Goal: Transaction & Acquisition: Book appointment/travel/reservation

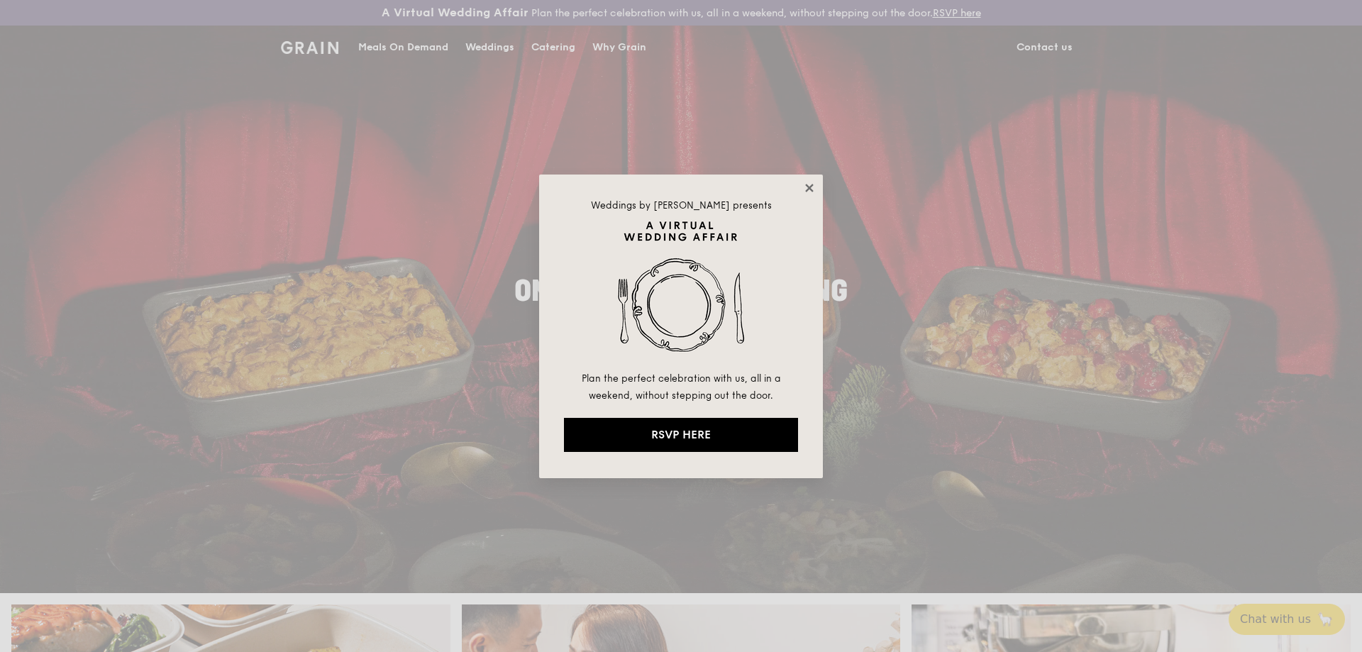
click at [815, 188] on icon at bounding box center [809, 188] width 13 height 13
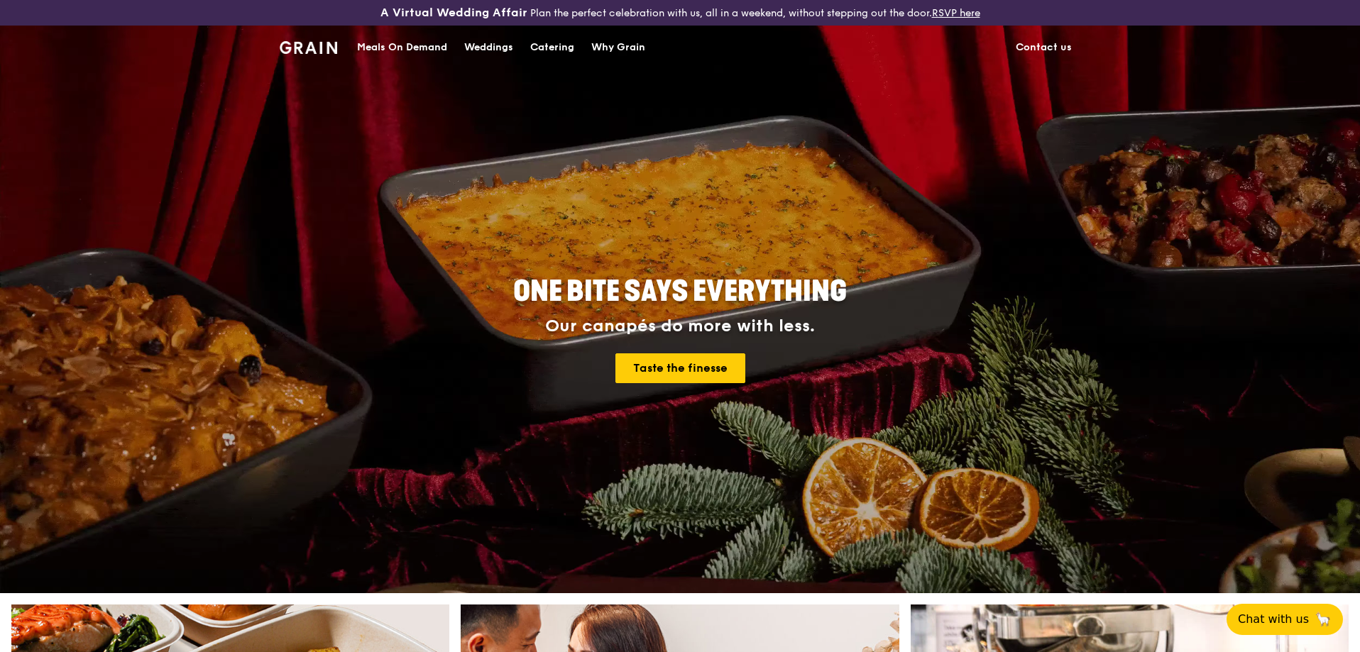
click at [566, 49] on div "Catering" at bounding box center [552, 47] width 44 height 43
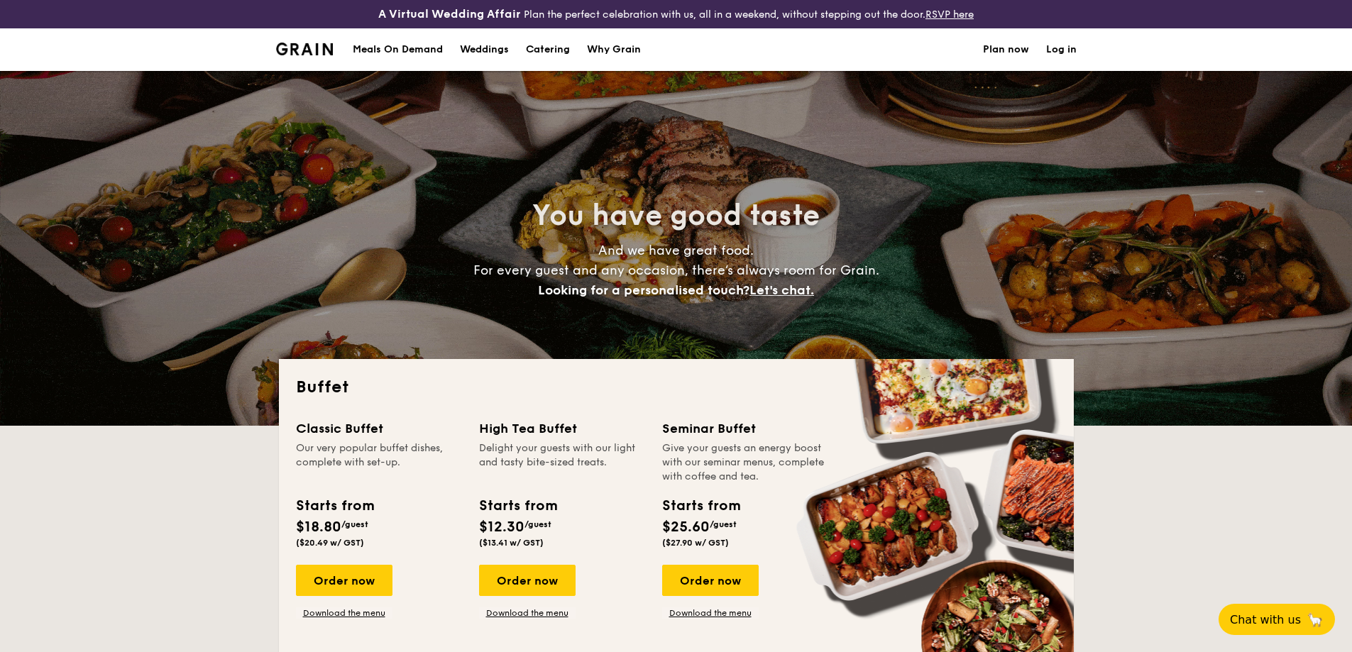
select select
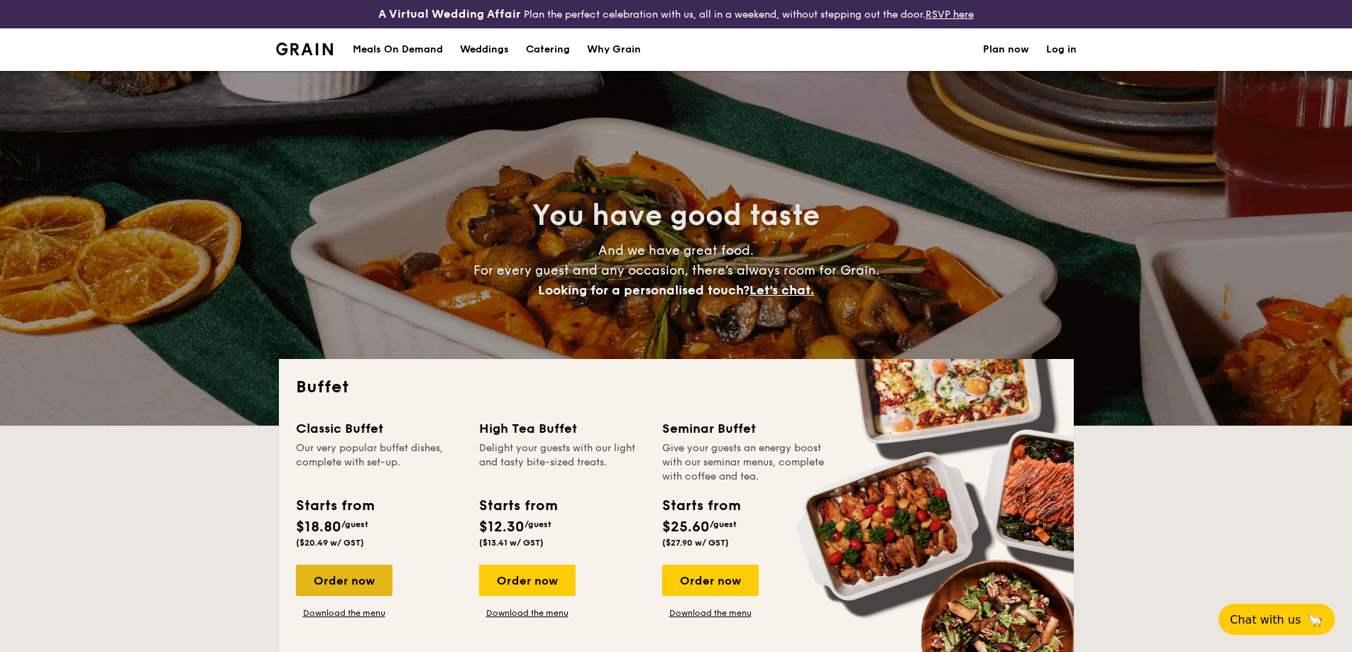
click at [378, 587] on div "Order now" at bounding box center [344, 580] width 97 height 31
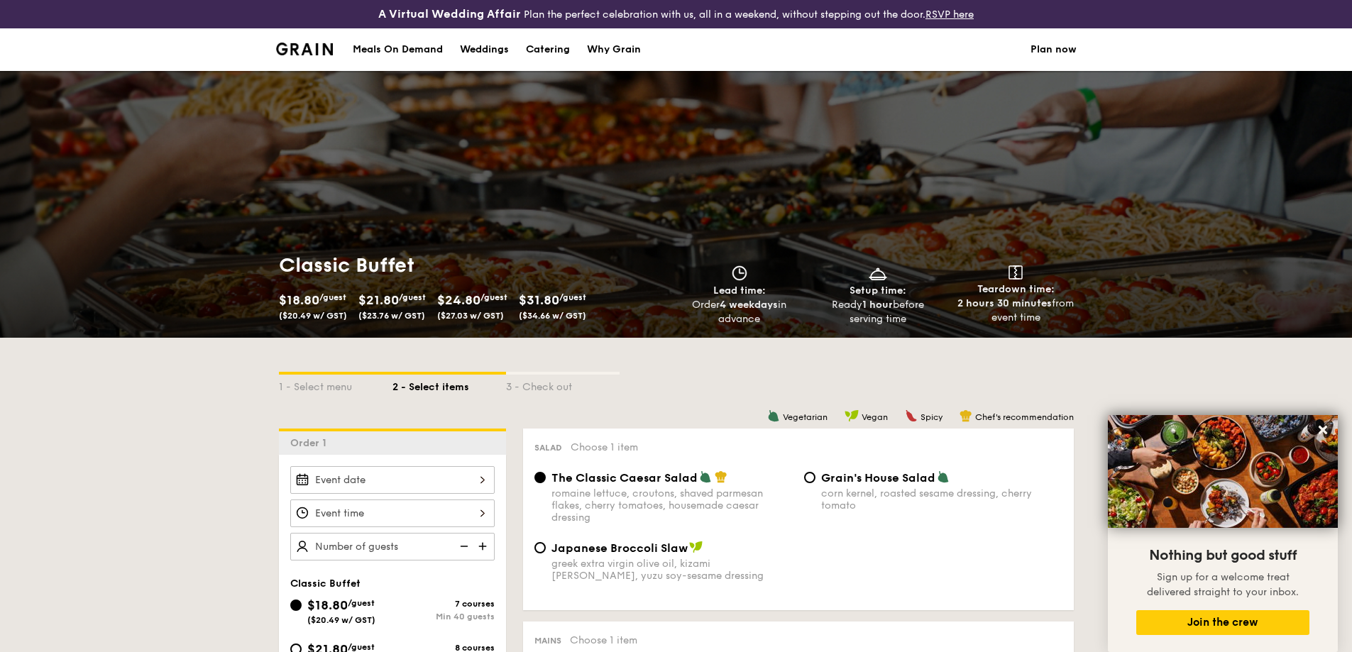
click at [603, 45] on div "Why Grain" at bounding box center [614, 49] width 54 height 43
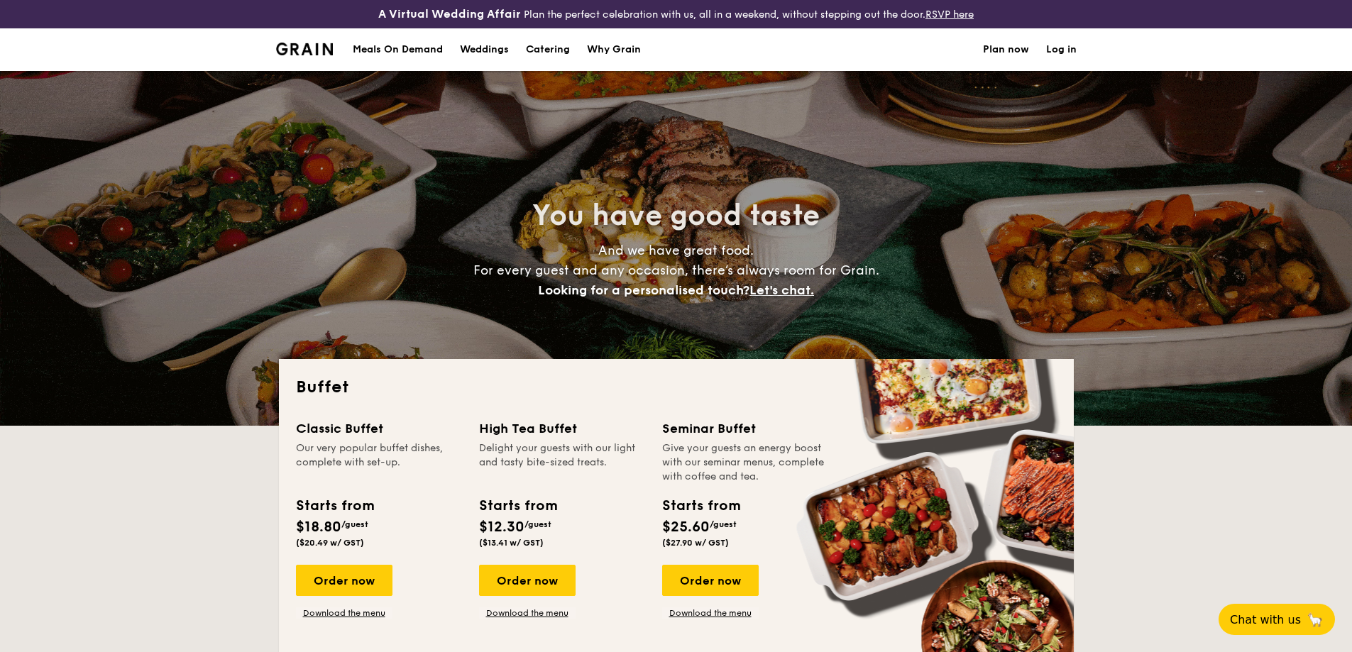
select select
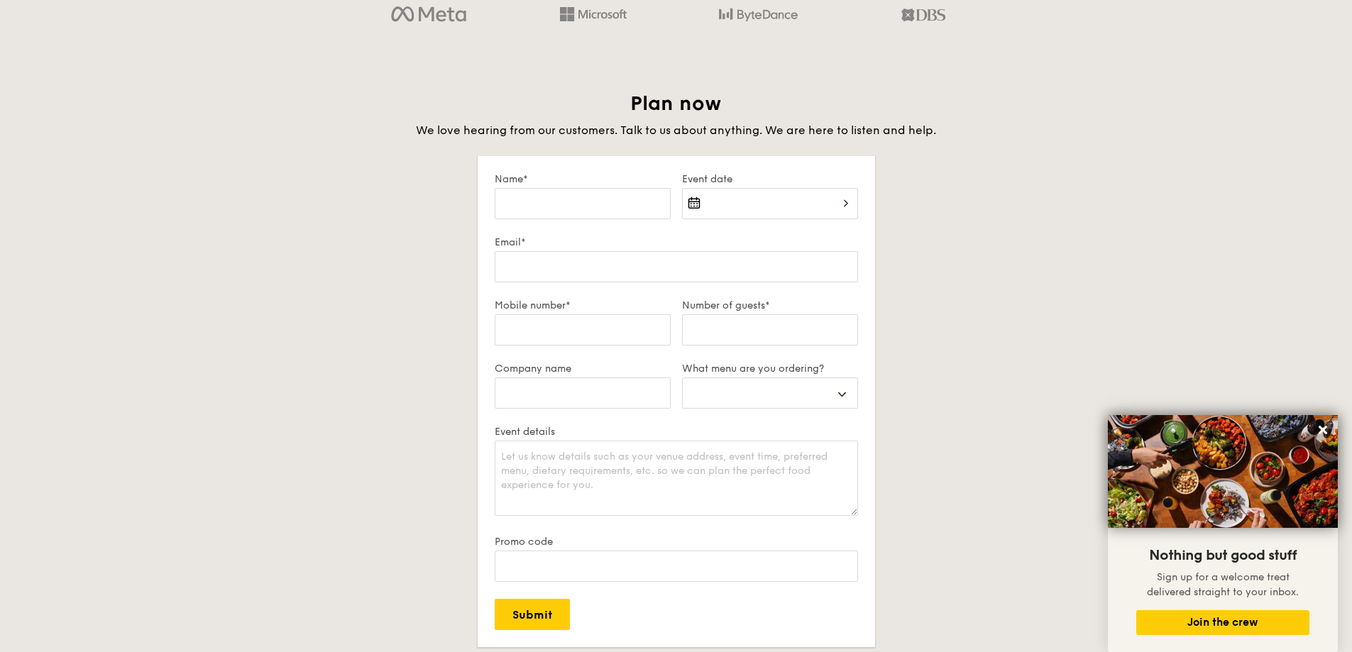
scroll to position [2937, 0]
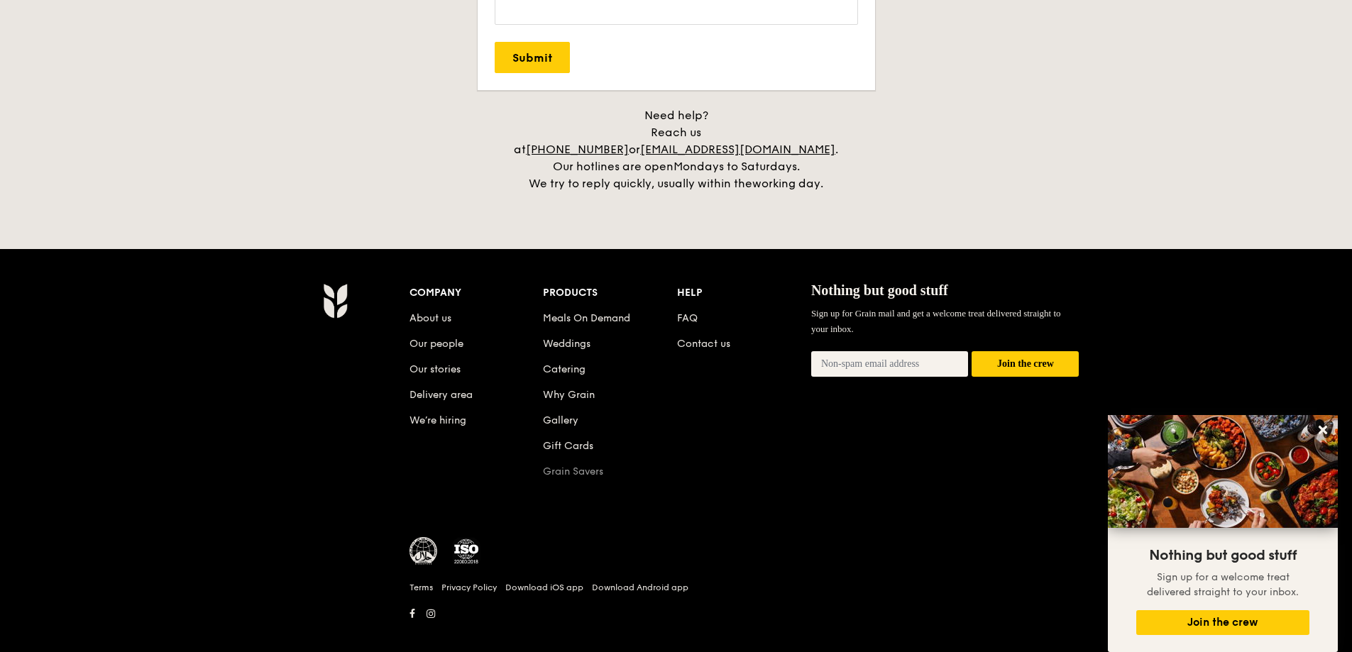
click at [590, 466] on link "Grain Savers" at bounding box center [573, 472] width 60 height 12
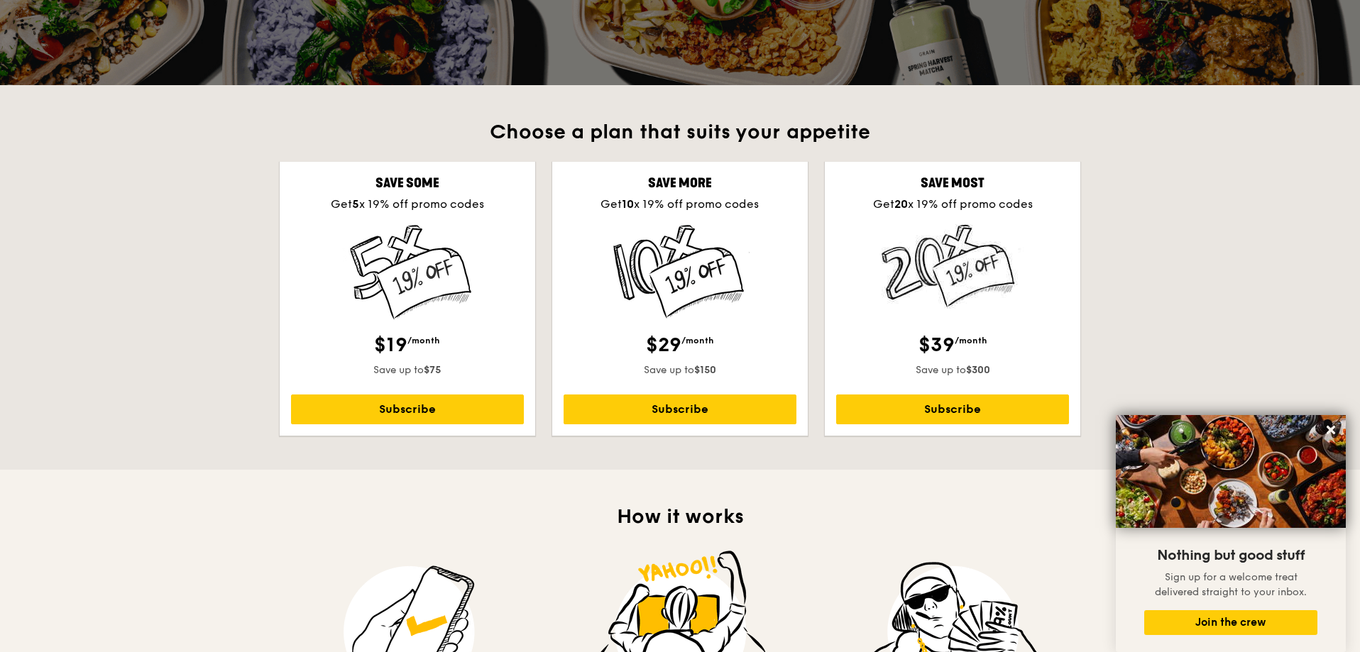
scroll to position [336, 0]
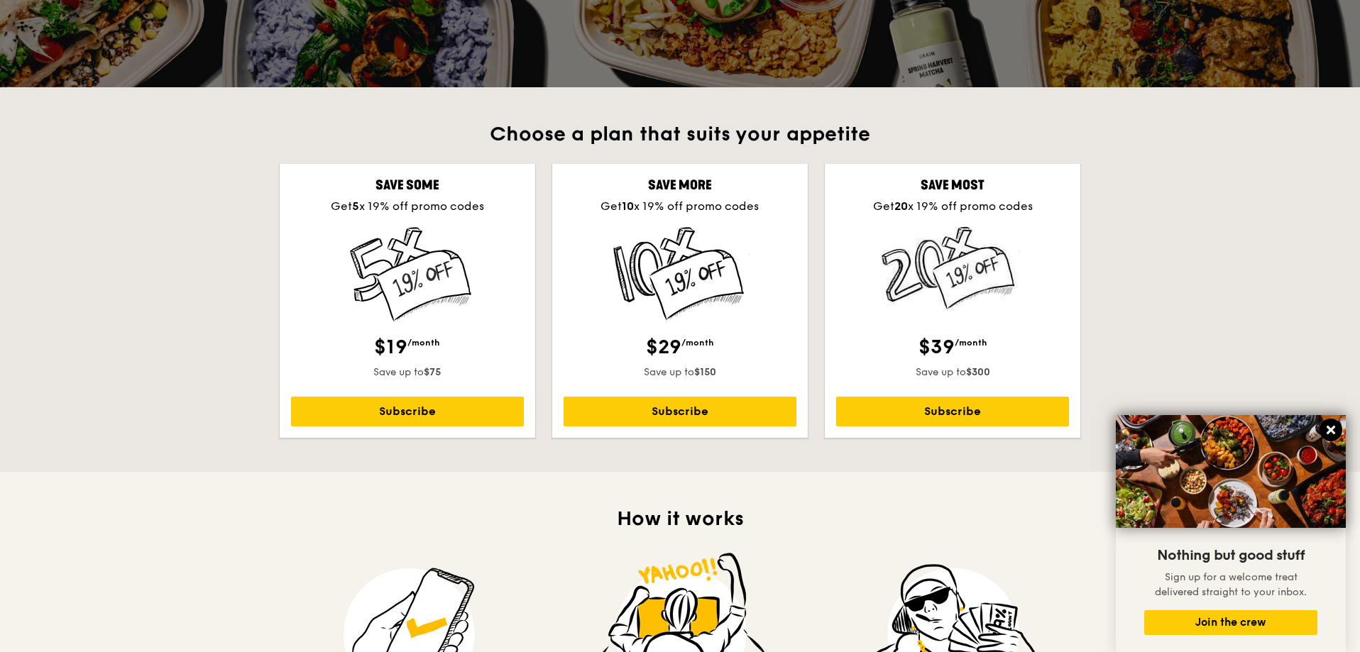
click at [1332, 433] on icon at bounding box center [1330, 430] width 9 height 9
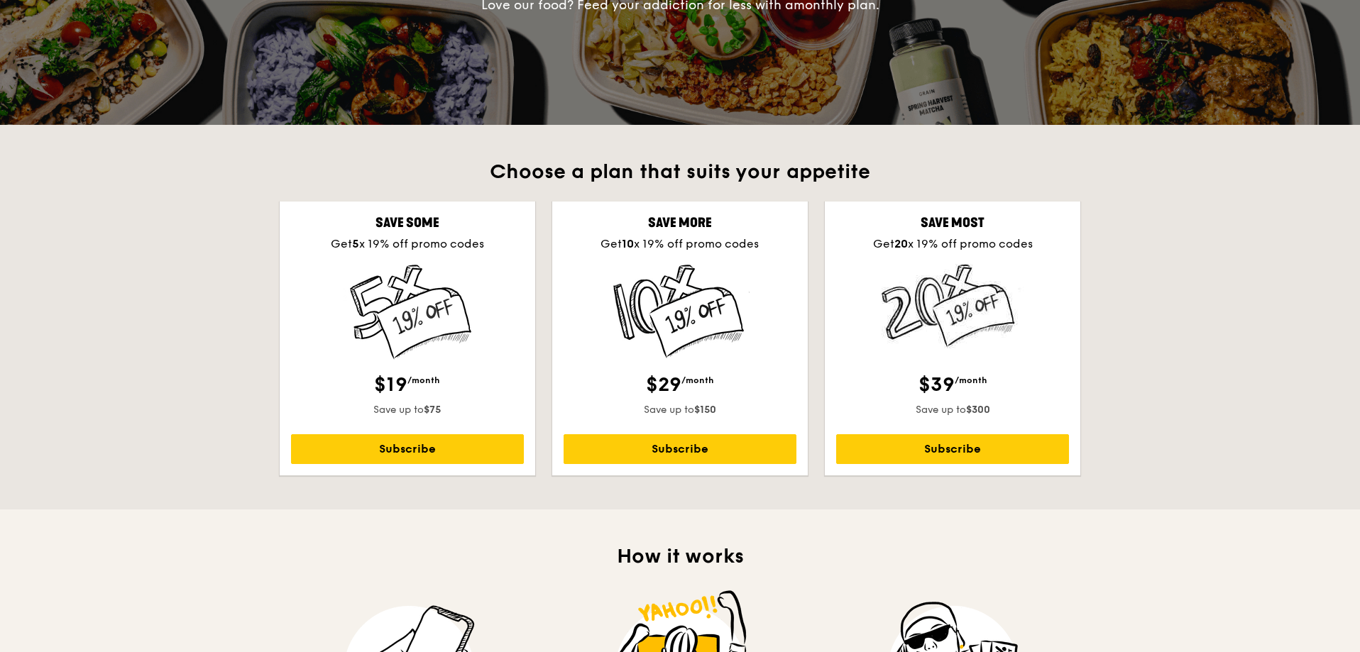
scroll to position [0, 0]
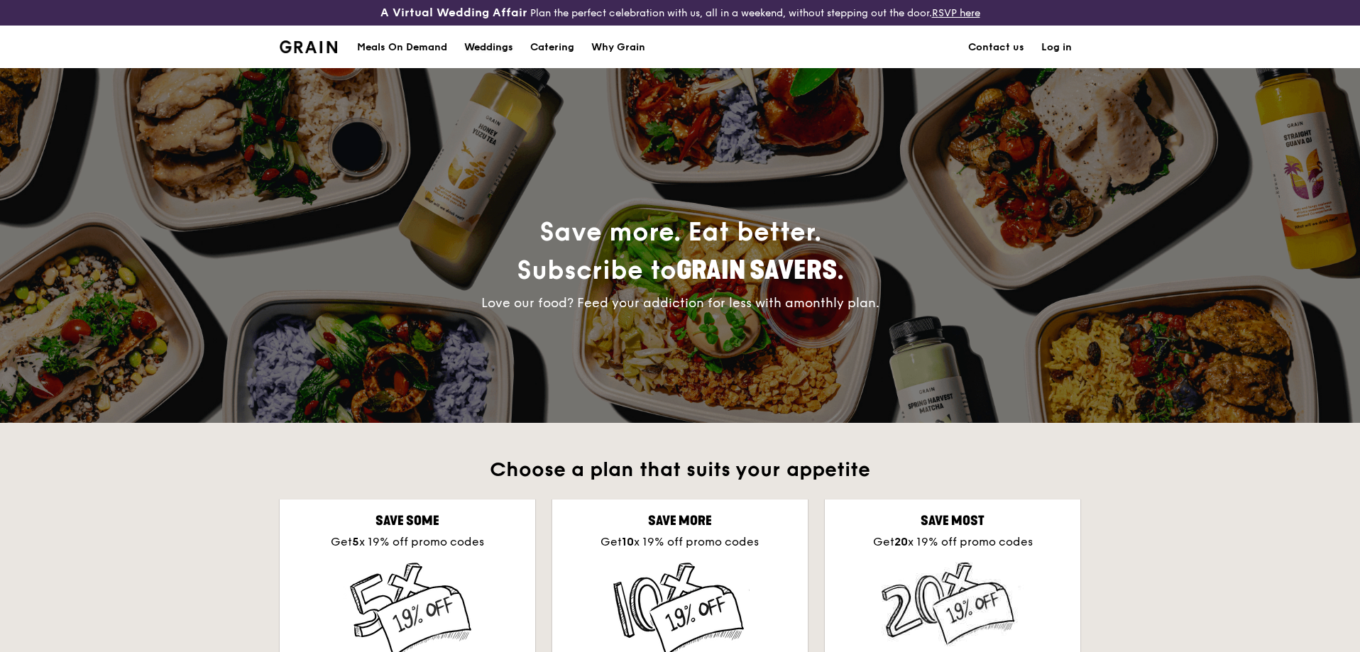
click at [500, 44] on div "Weddings" at bounding box center [488, 47] width 49 height 43
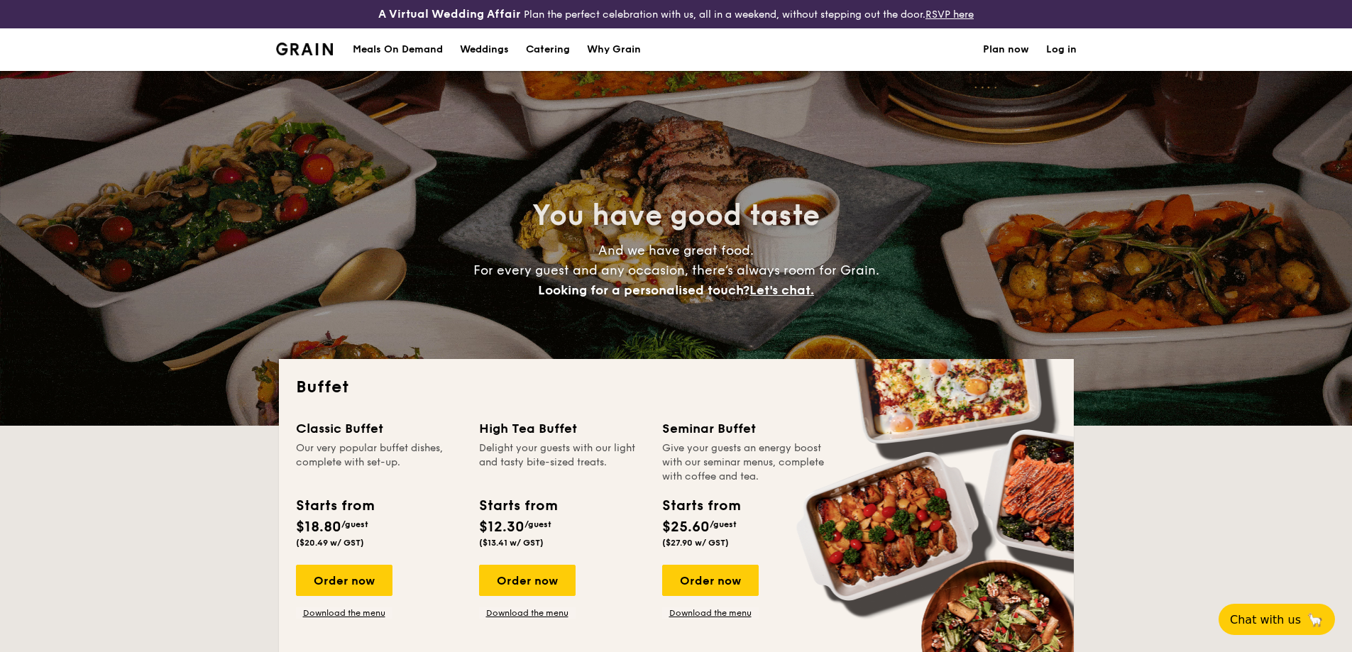
select select
